Goal: Task Accomplishment & Management: Manage account settings

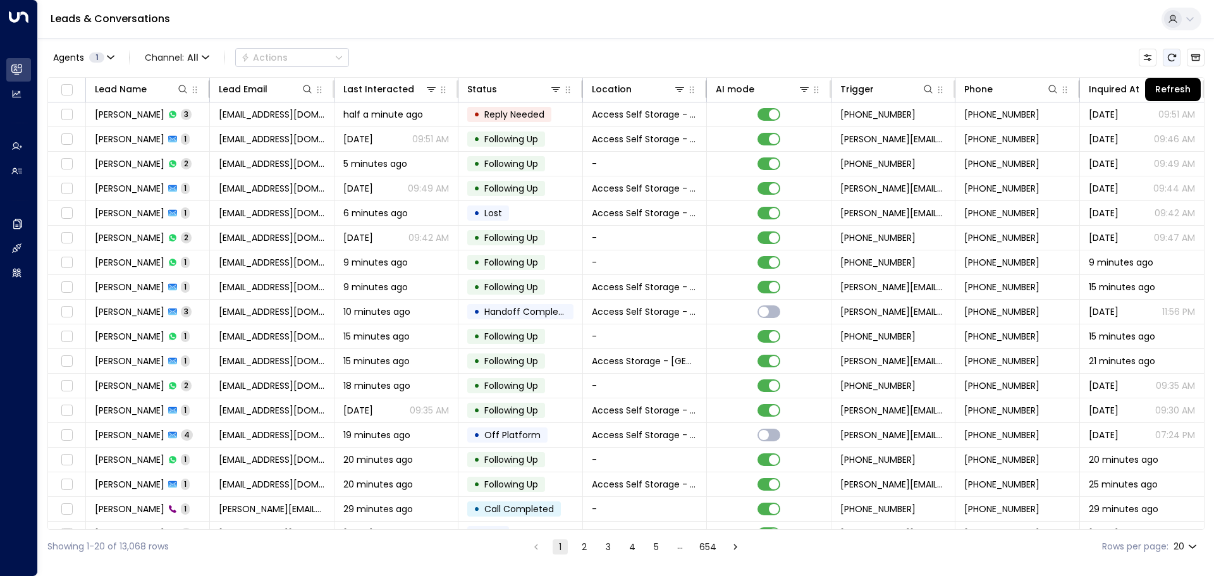
click at [1171, 56] on icon "Refresh" at bounding box center [1172, 57] width 10 height 10
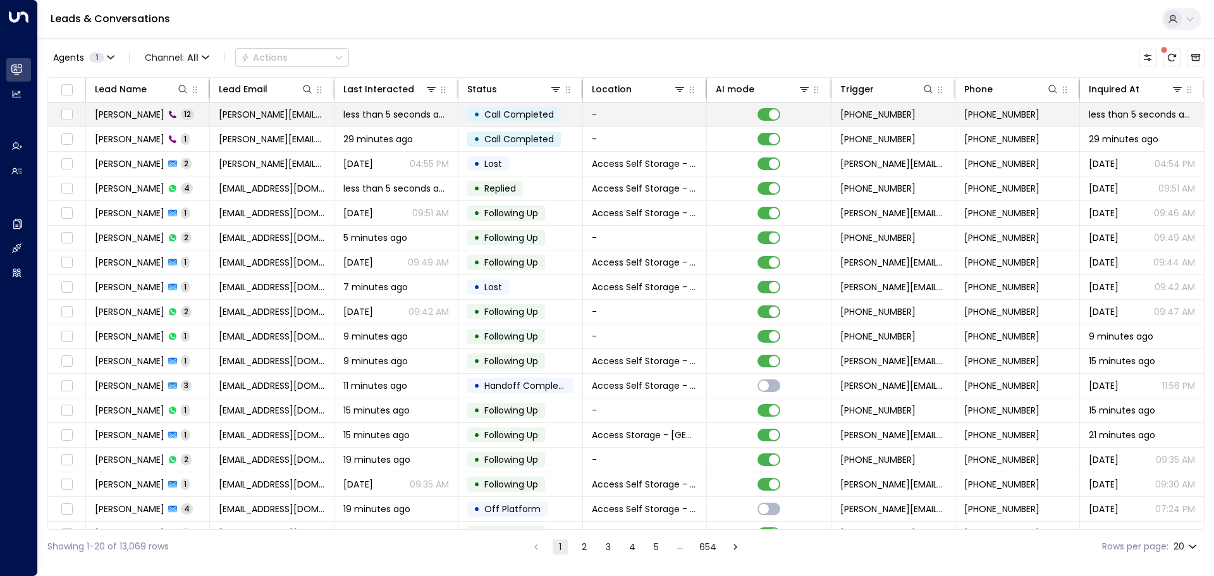
click at [187, 115] on td "[PERSON_NAME] 12" at bounding box center [148, 114] width 124 height 24
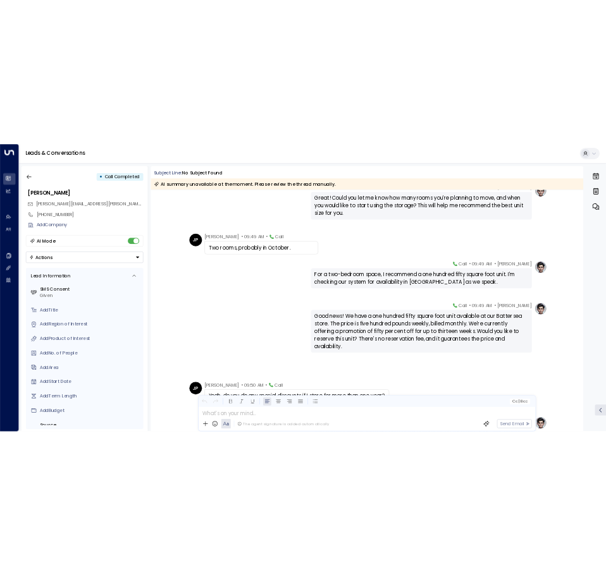
scroll to position [220, 0]
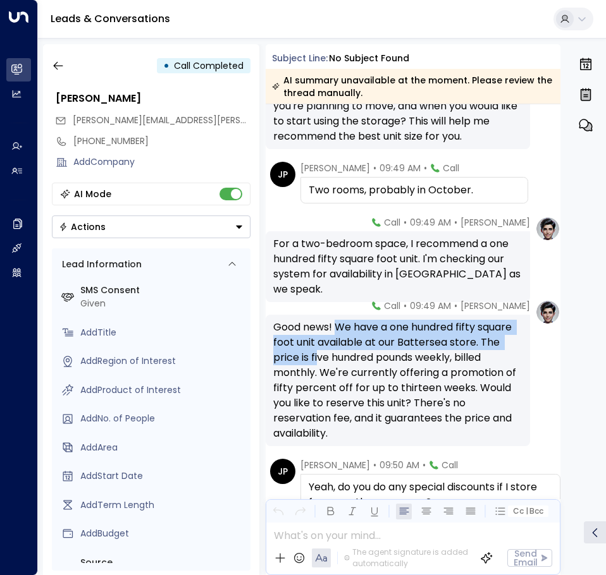
drag, startPoint x: 335, startPoint y: 326, endPoint x: 317, endPoint y: 365, distance: 42.4
click at [317, 365] on div "Good news! We have a one hundred fifty square foot unit available at our Batter…" at bounding box center [398, 380] width 250 height 121
copy div "We have a one hundred fifty square foot unit available at our Battersea store. …"
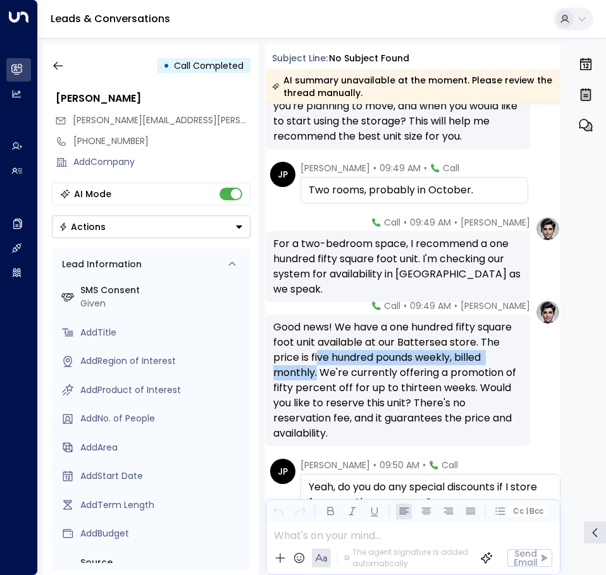
drag, startPoint x: 316, startPoint y: 371, endPoint x: 320, endPoint y: 357, distance: 15.0
click at [320, 357] on div "Good news! We have a one hundred fifty square foot unit available at our Batter…" at bounding box center [398, 380] width 250 height 121
copy div "ve hundred pounds weekly, billed monthly."
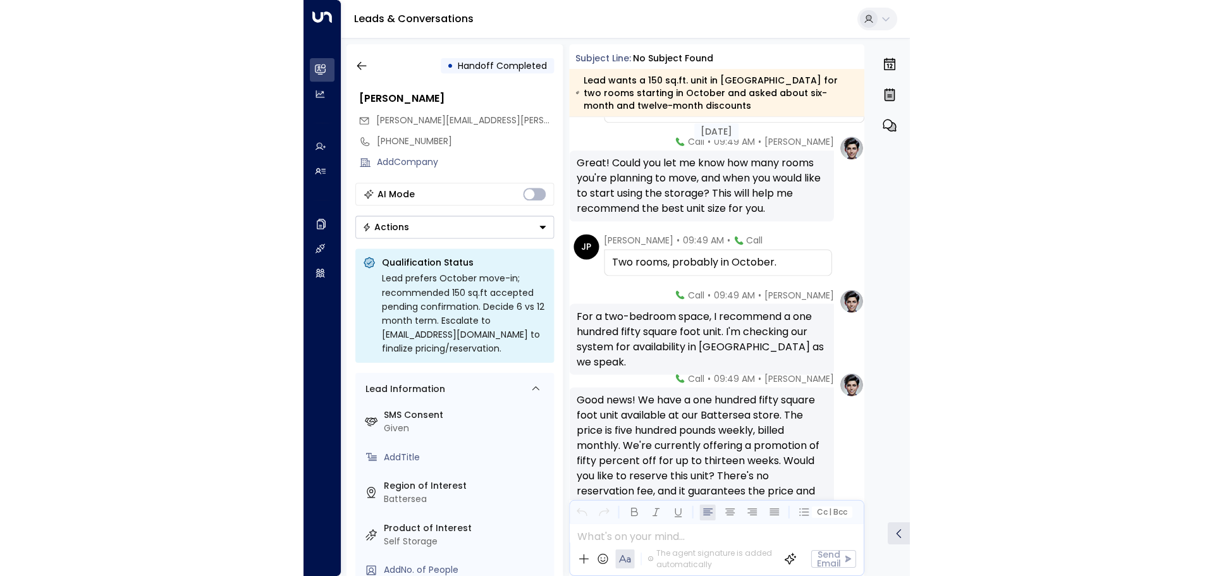
scroll to position [151, 0]
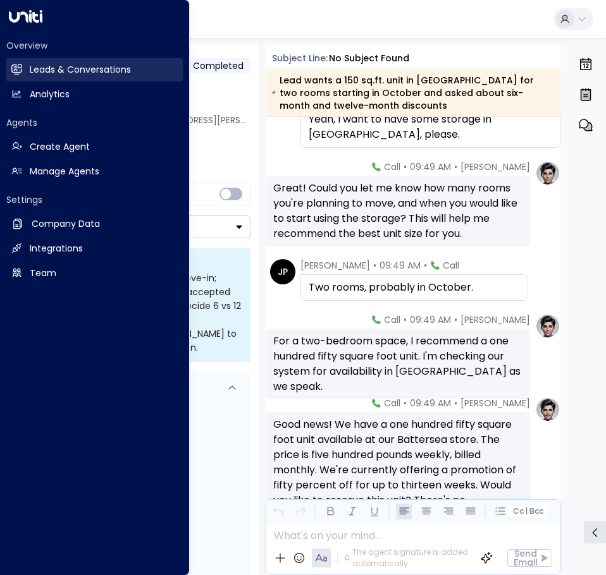
click at [39, 68] on h2 "Leads & Conversations" at bounding box center [80, 69] width 101 height 13
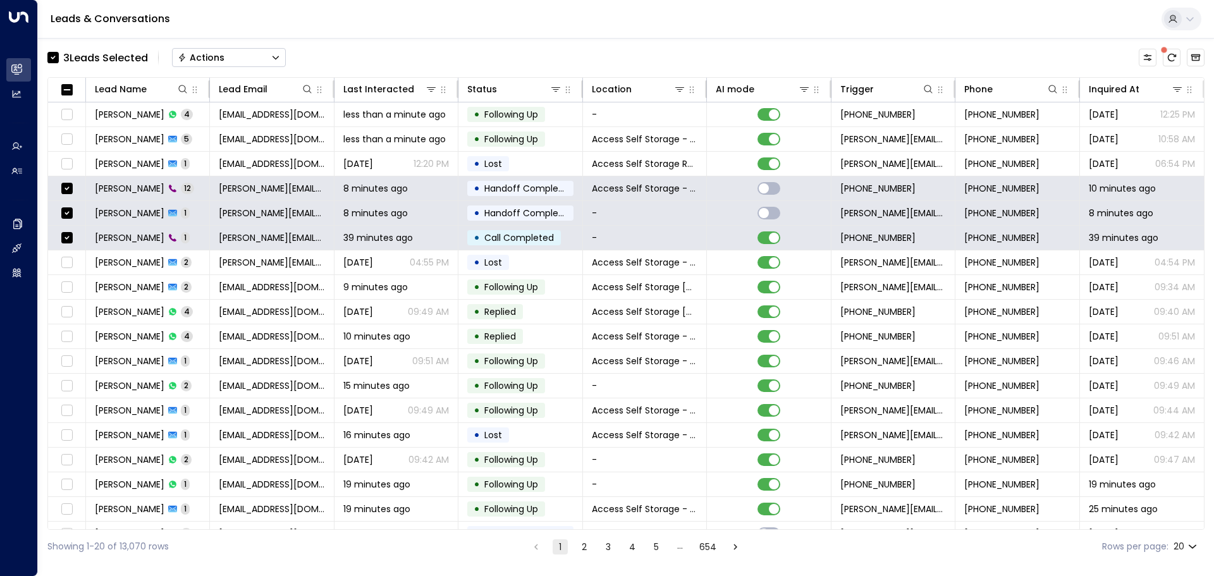
click at [276, 54] on icon "Button group with a nested menu" at bounding box center [275, 57] width 9 height 9
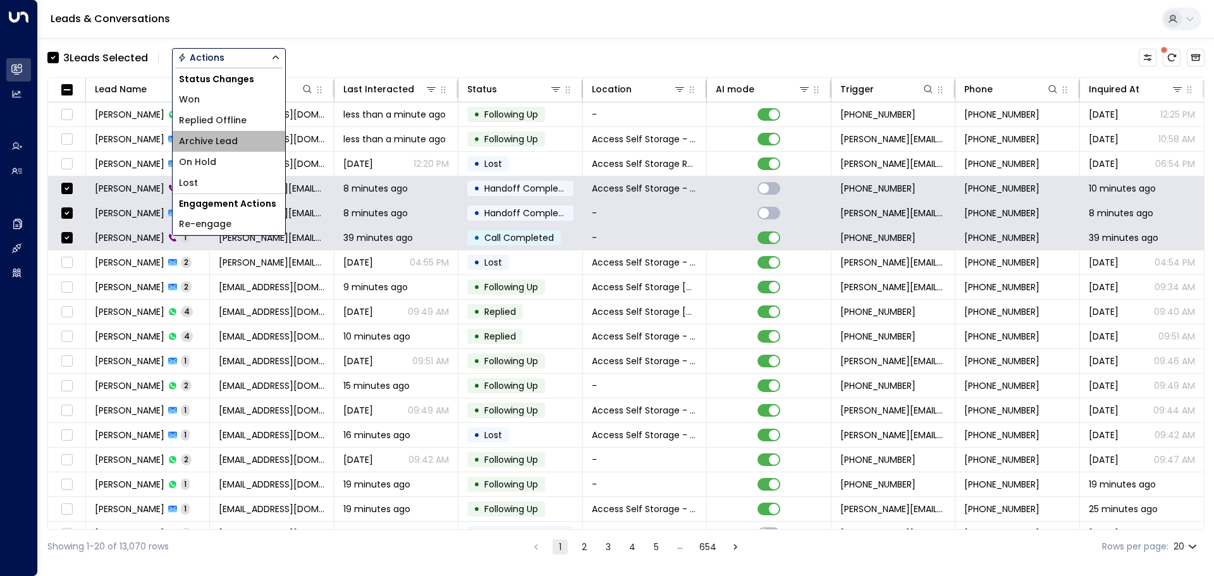
click at [224, 145] on span "Archive Lead" at bounding box center [208, 141] width 59 height 13
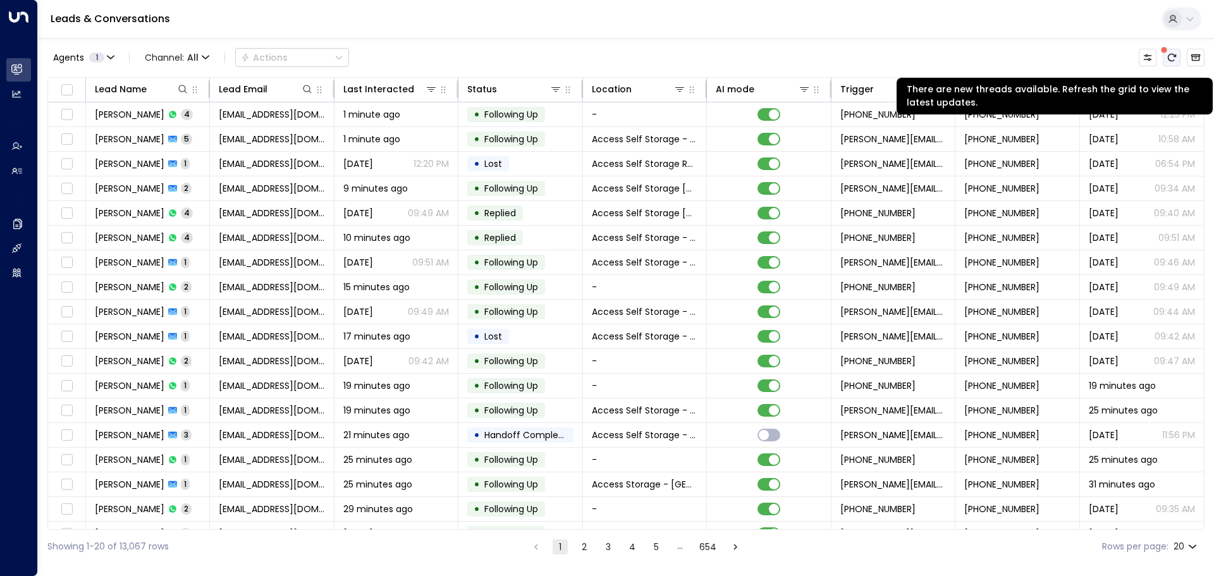
click at [1174, 55] on icon "There are new threads available. Refresh the grid to view the latest updates." at bounding box center [1172, 58] width 8 height 8
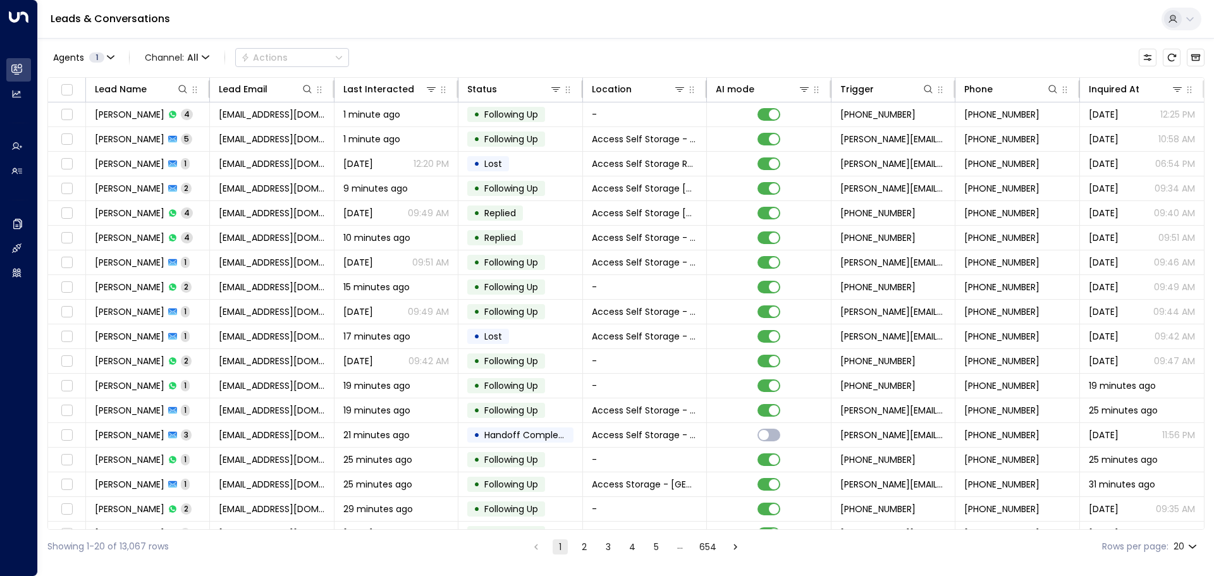
click at [1188, 15] on icon at bounding box center [1190, 19] width 10 height 10
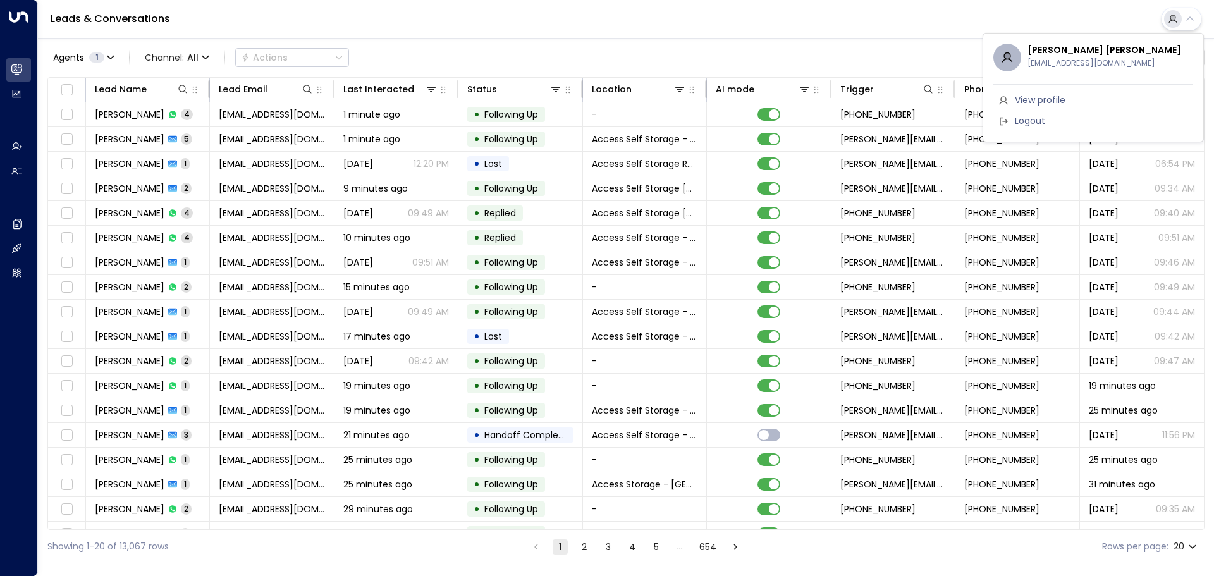
click at [898, 28] on div at bounding box center [607, 288] width 1214 height 576
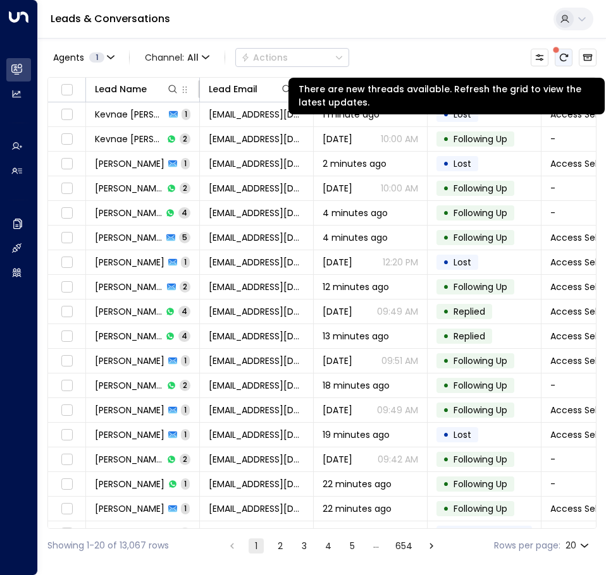
click at [569, 53] on button "There are new threads available. Refresh the grid to view the latest updates." at bounding box center [564, 58] width 18 height 18
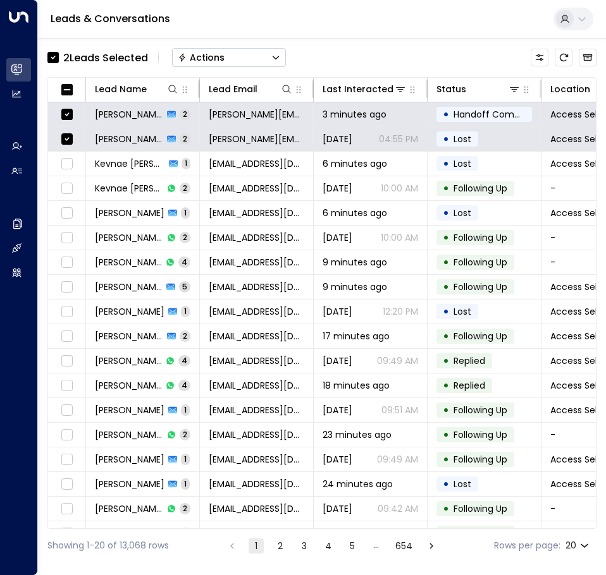
click at [192, 61] on div "Actions" at bounding box center [201, 57] width 47 height 11
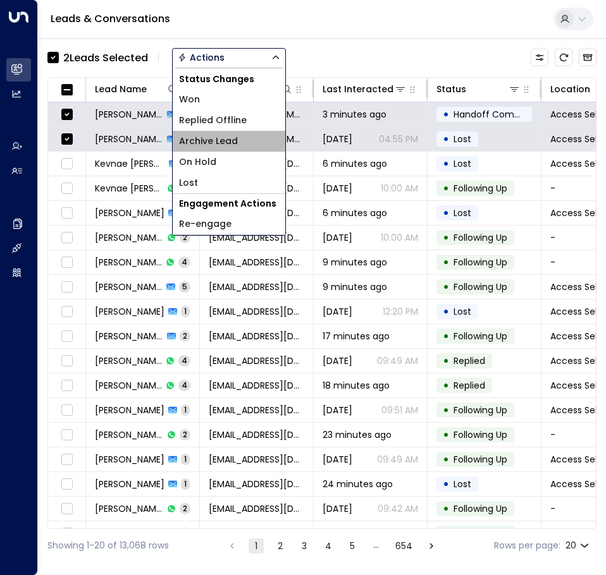
click at [226, 135] on span "Archive Lead" at bounding box center [208, 141] width 59 height 13
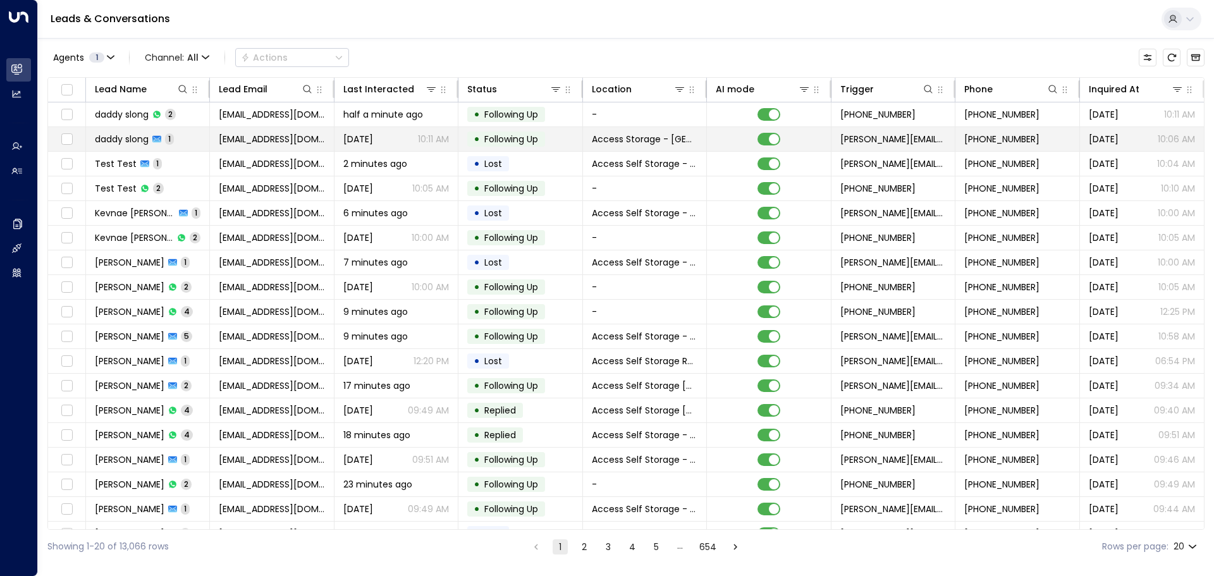
click at [188, 135] on td "daddy slong 1" at bounding box center [148, 139] width 124 height 24
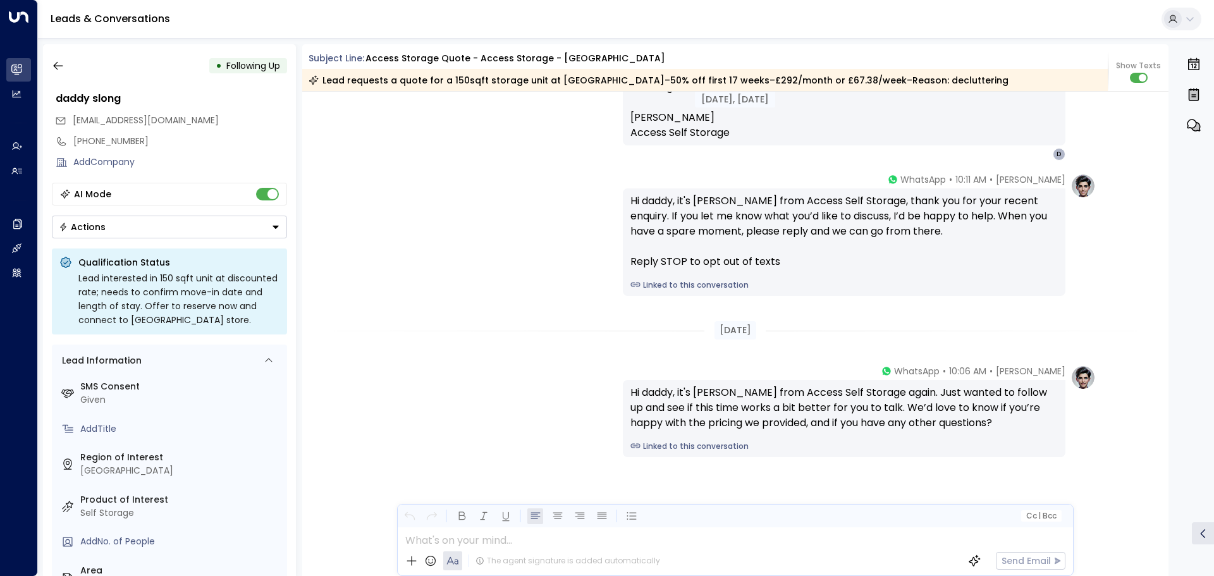
scroll to position [926, 0]
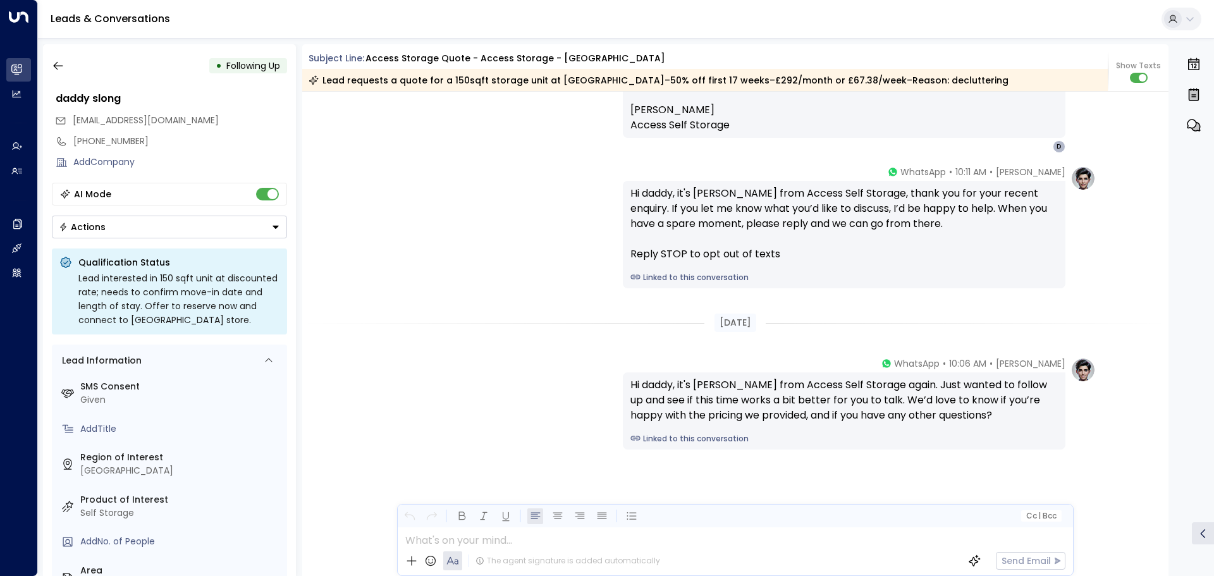
drag, startPoint x: 964, startPoint y: 514, endPoint x: 971, endPoint y: 494, distance: 21.2
click at [971, 494] on div "Subject Line: Access Storage Quote - Access Storage - Orpington Lead requests a…" at bounding box center [735, 310] width 867 height 532
click at [63, 68] on icon "button" at bounding box center [58, 65] width 13 height 13
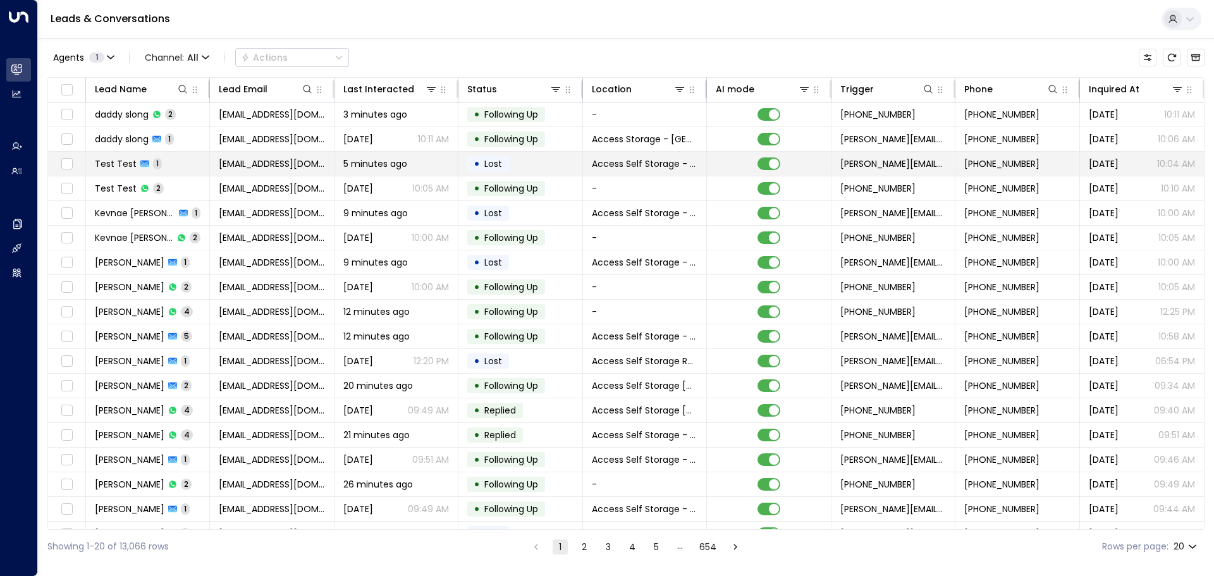
click at [121, 164] on span "Test Test" at bounding box center [116, 163] width 42 height 13
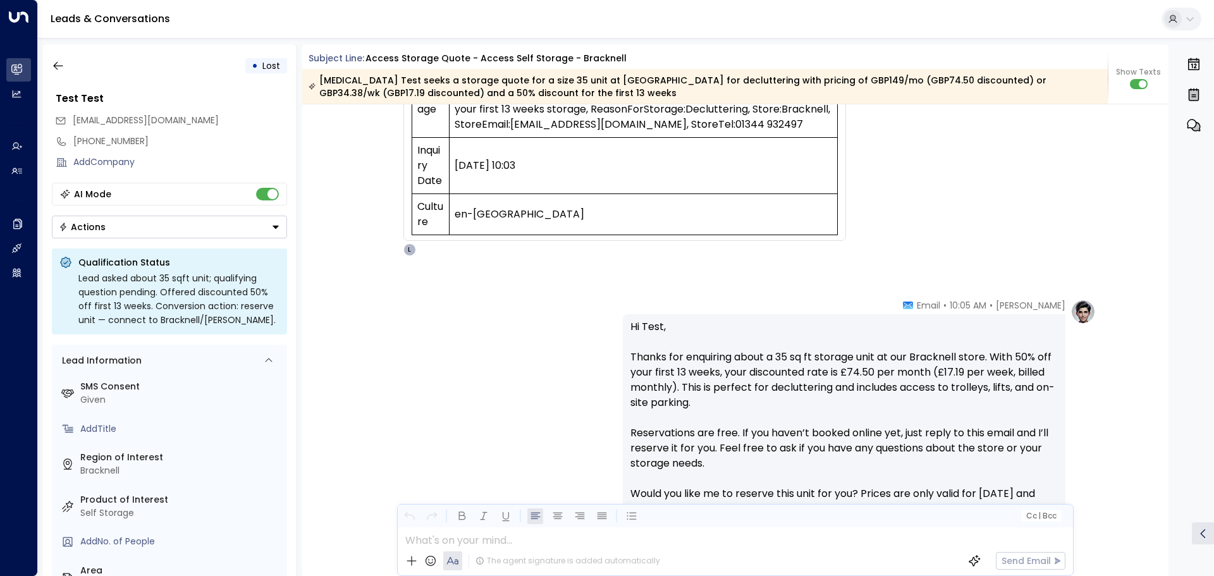
scroll to position [178, 0]
